Goal: Transaction & Acquisition: Purchase product/service

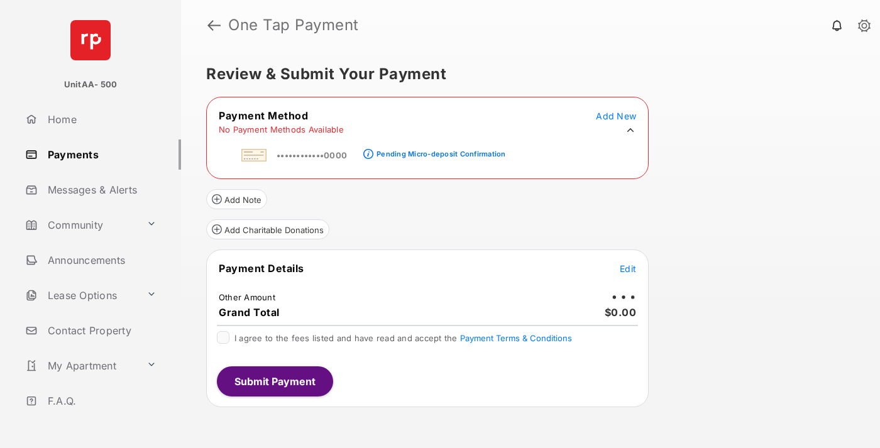
click at [439, 150] on div "Pending Micro-deposit Confirmation" at bounding box center [441, 154] width 129 height 9
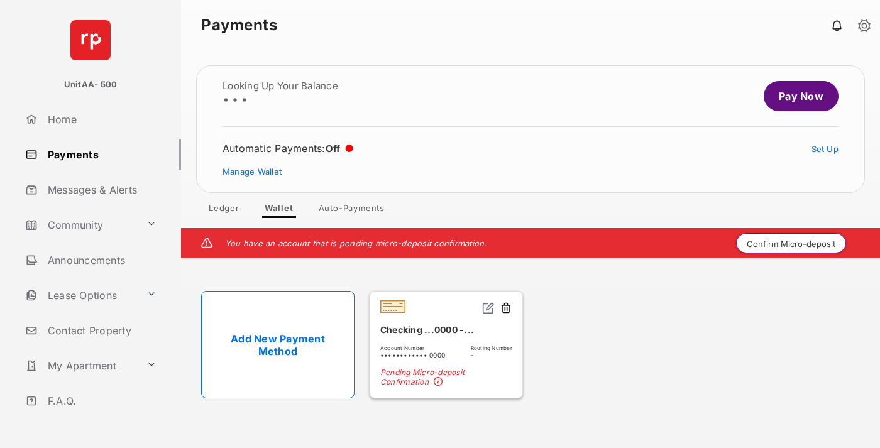
click at [791, 243] on button "Confirm Micro-deposit" at bounding box center [791, 243] width 110 height 20
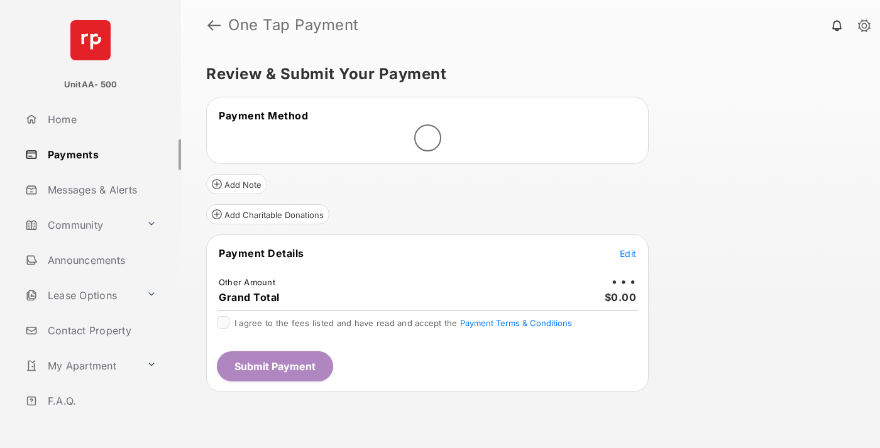
click at [628, 253] on span "Edit" at bounding box center [628, 253] width 16 height 11
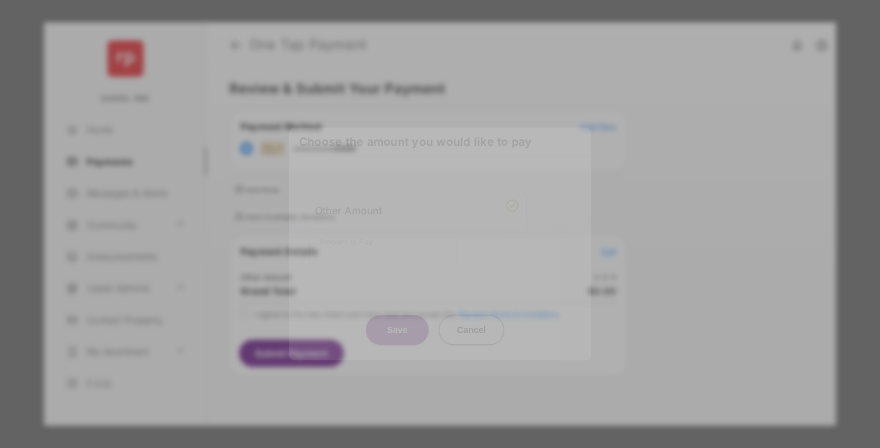
click at [417, 205] on div "Other Amount" at bounding box center [417, 210] width 204 height 21
type input "****"
click at [397, 315] on button "Save" at bounding box center [397, 330] width 63 height 30
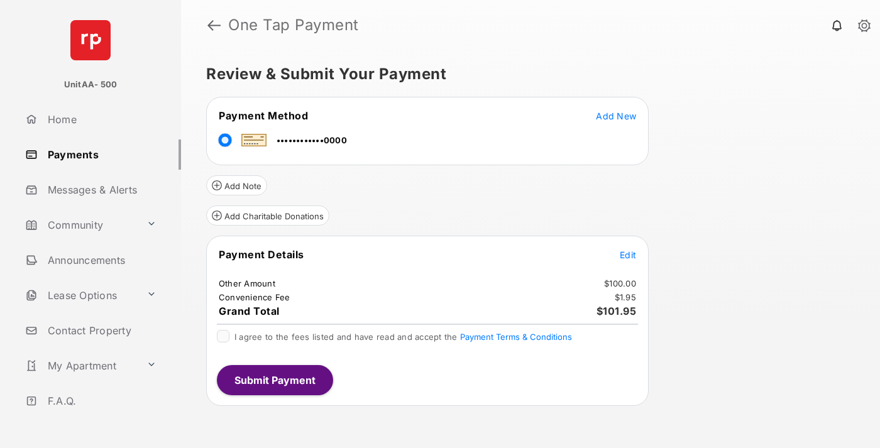
click at [628, 255] on span "Edit" at bounding box center [628, 255] width 16 height 11
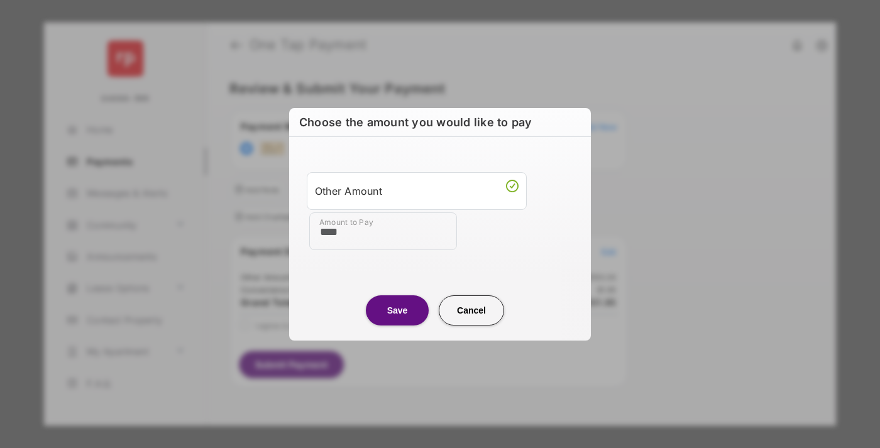
click at [397, 310] on button "Save" at bounding box center [397, 310] width 63 height 30
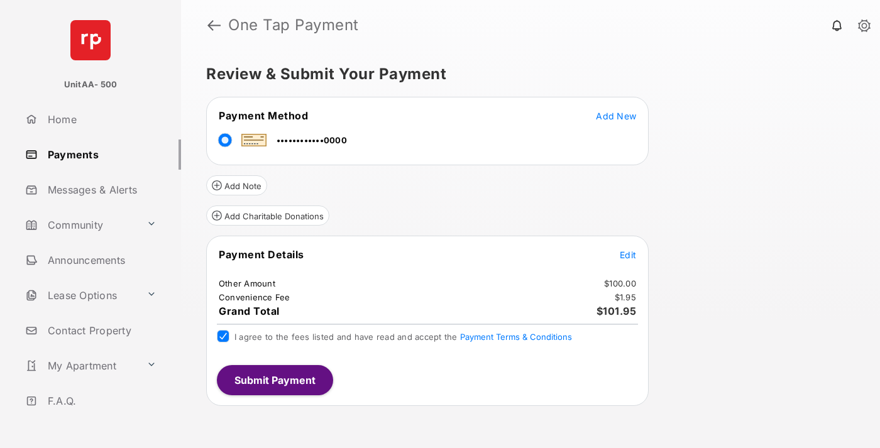
click at [274, 380] on button "Submit Payment" at bounding box center [275, 380] width 116 height 30
